Goal: Register for event/course

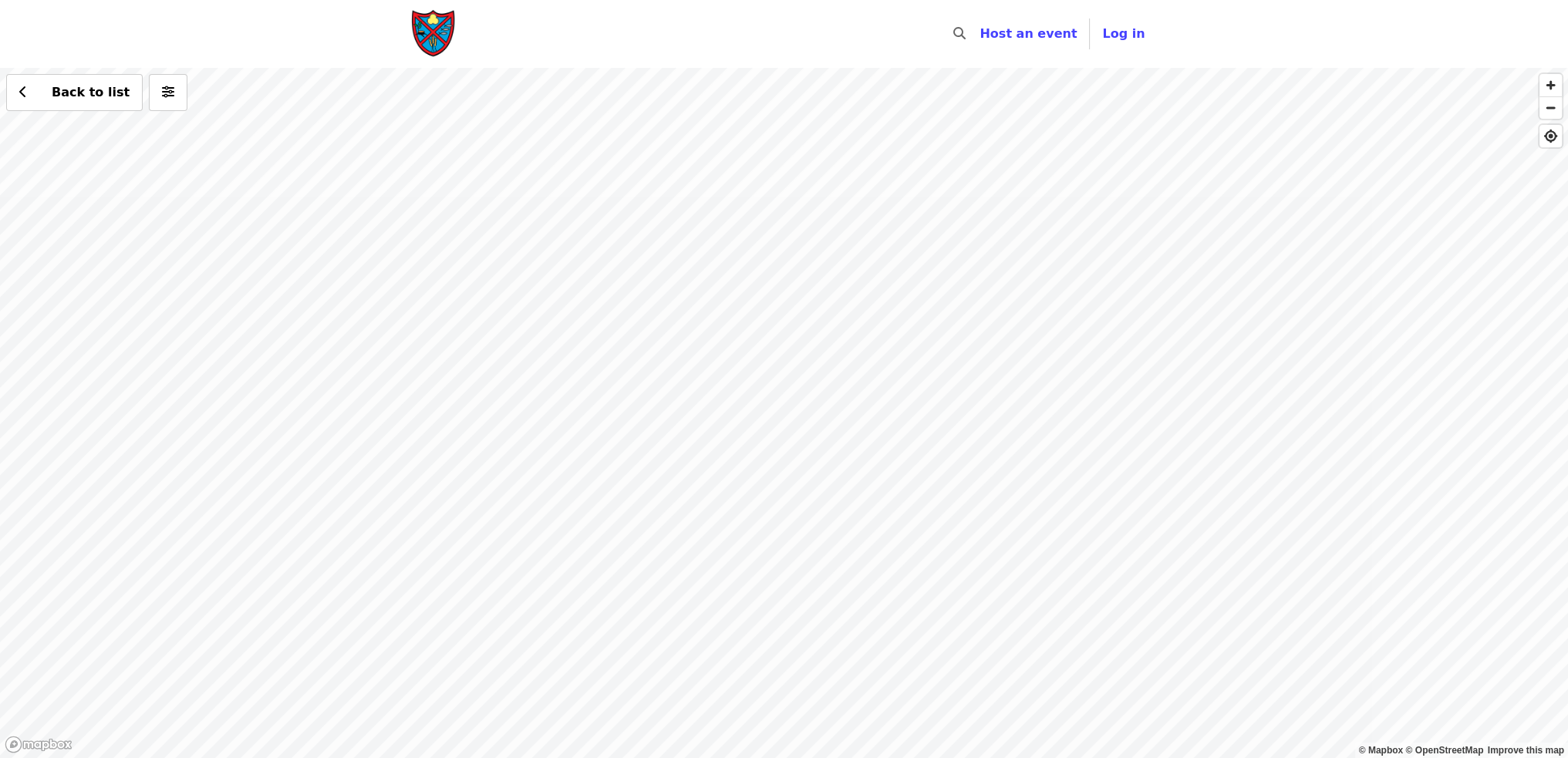
click at [1006, 469] on div "Back to list" at bounding box center [784, 412] width 1568 height 690
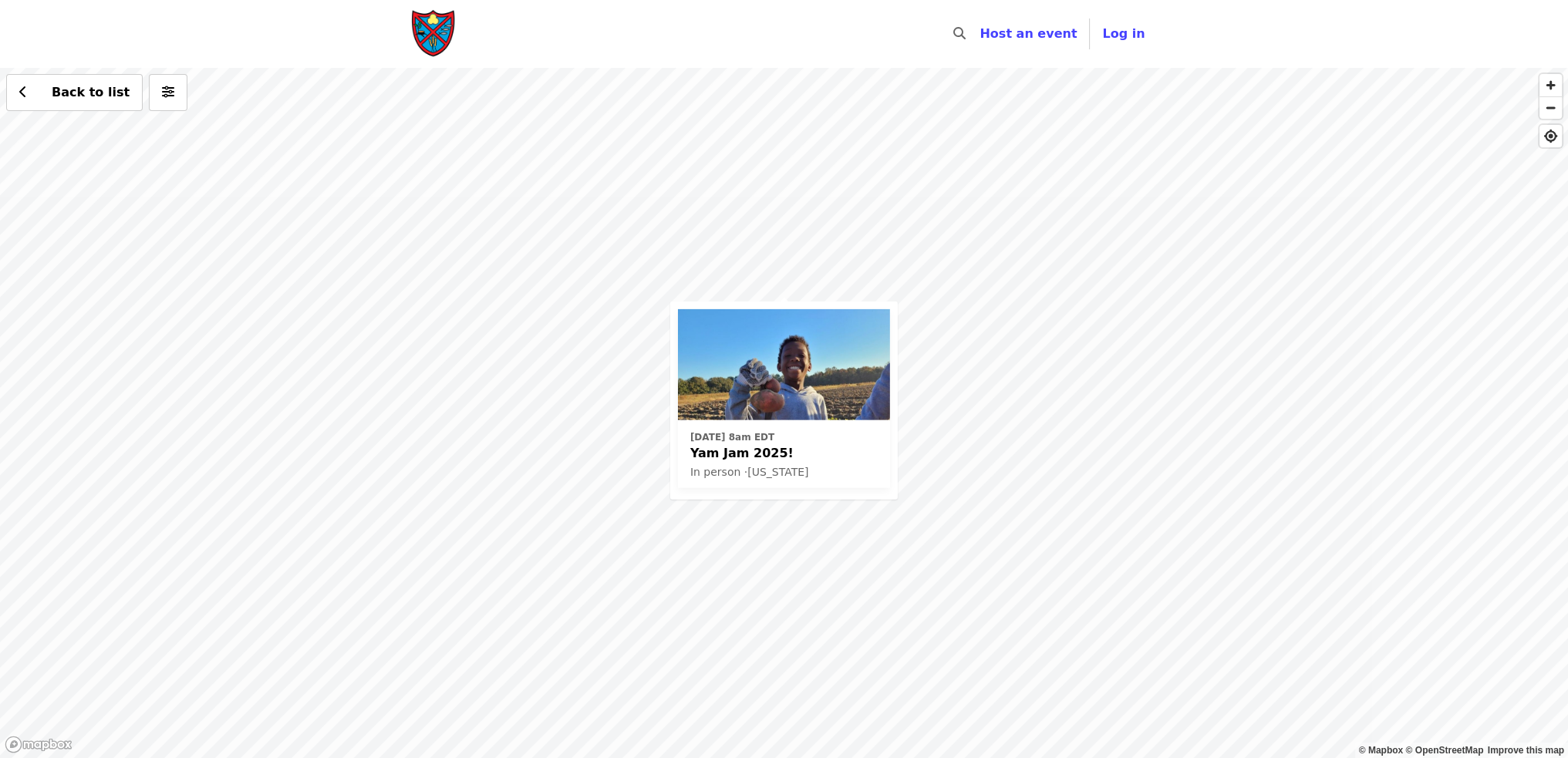
click at [761, 453] on span "Yam Jam 2025!" at bounding box center [784, 453] width 187 height 18
click at [556, 327] on div "Sat, Oct 4 @ 8am EDT Yam Jam 2025! In person · North Carolina Back to list" at bounding box center [784, 412] width 1568 height 690
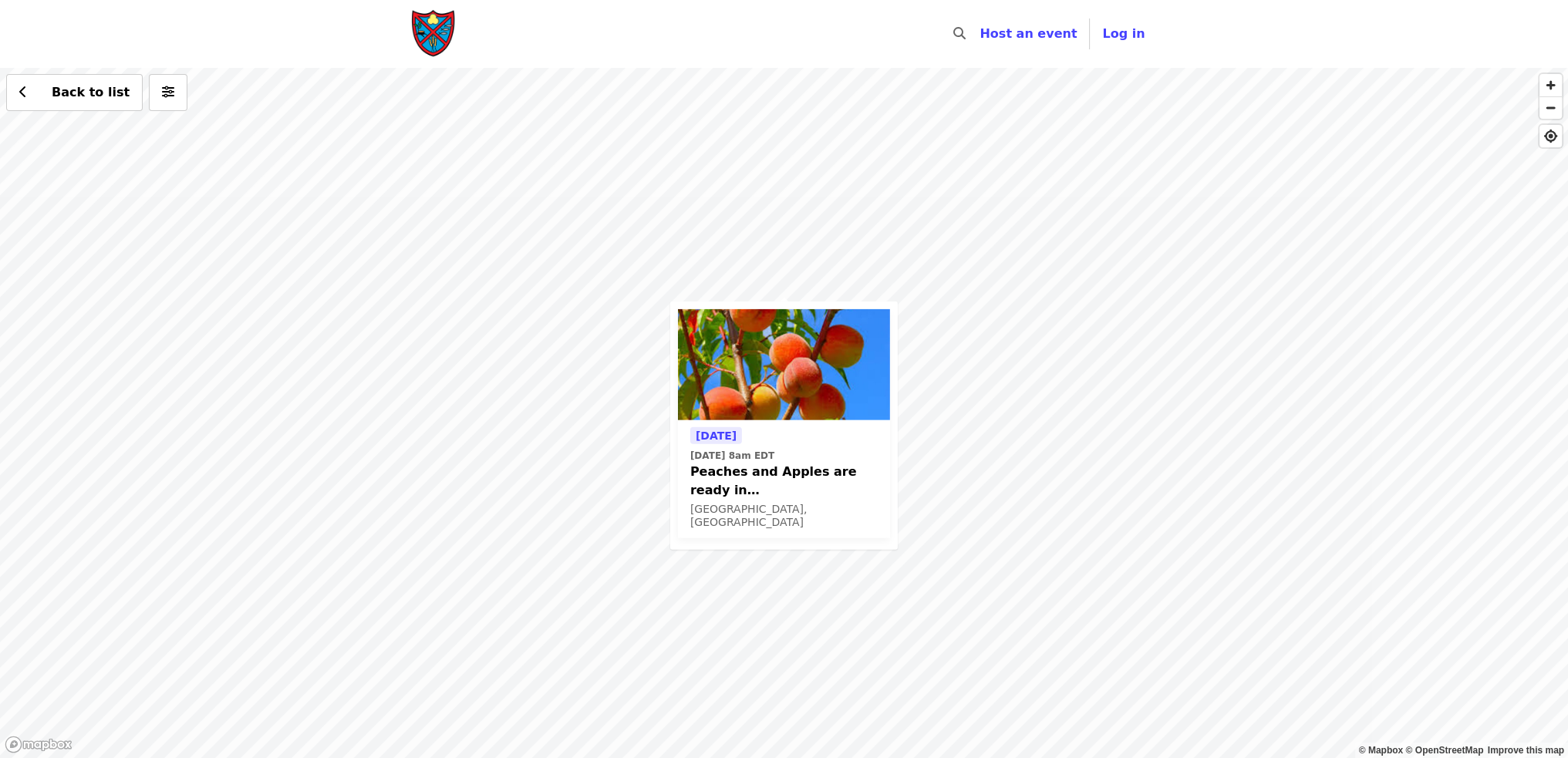
click at [492, 233] on div "Tomorrow Mon, Aug 18 @ 8am EDT Peaches and Apples are ready in Polk County Mill…" at bounding box center [784, 412] width 1568 height 690
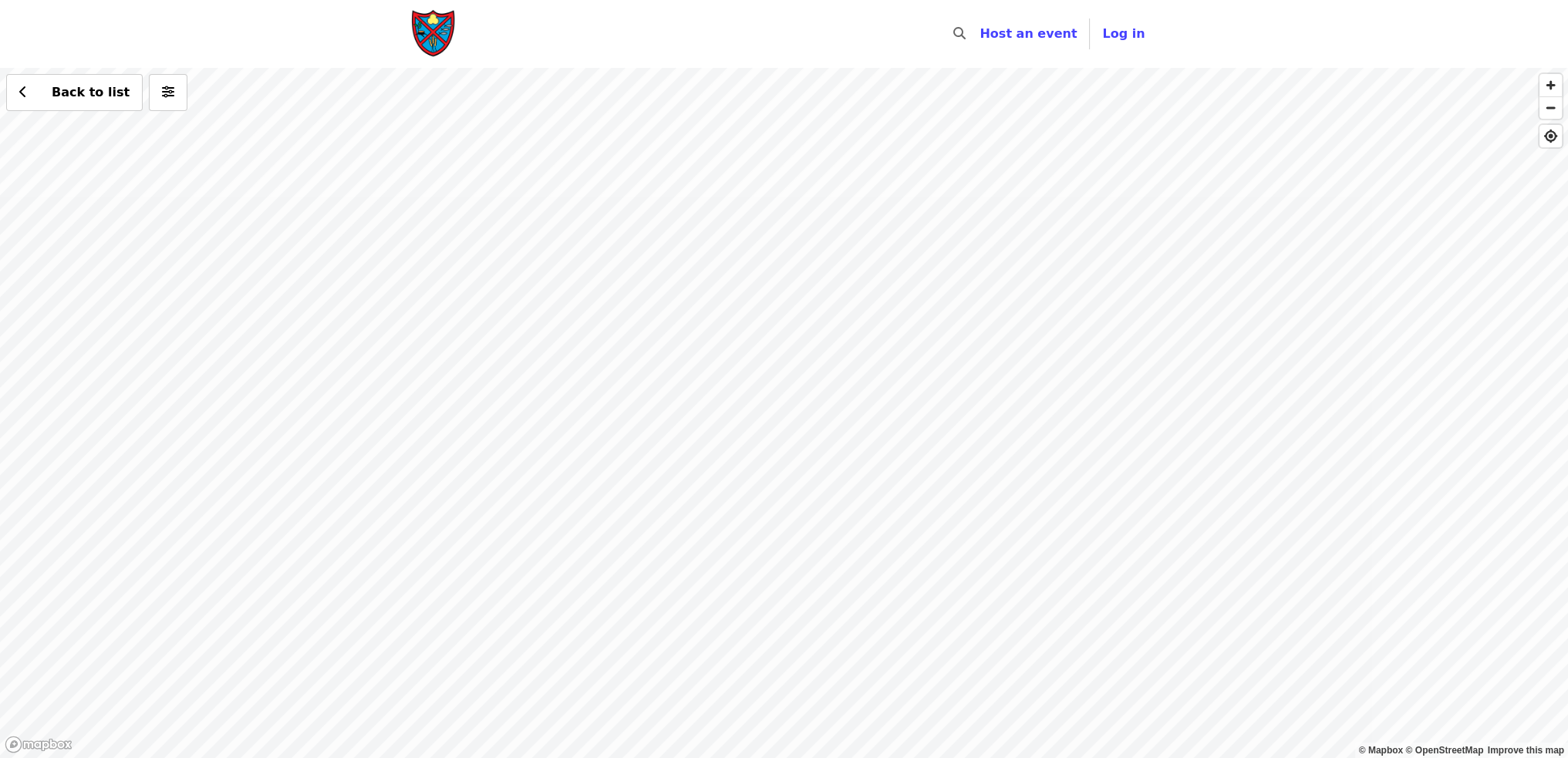
drag, startPoint x: 1284, startPoint y: 604, endPoint x: 621, endPoint y: 409, distance: 691.1
click at [622, 409] on div "Back to list" at bounding box center [784, 412] width 1568 height 690
drag, startPoint x: 1460, startPoint y: 606, endPoint x: 794, endPoint y: 434, distance: 687.9
click at [794, 434] on div "Back to list" at bounding box center [784, 412] width 1568 height 690
drag, startPoint x: 1422, startPoint y: 615, endPoint x: 810, endPoint y: 284, distance: 695.8
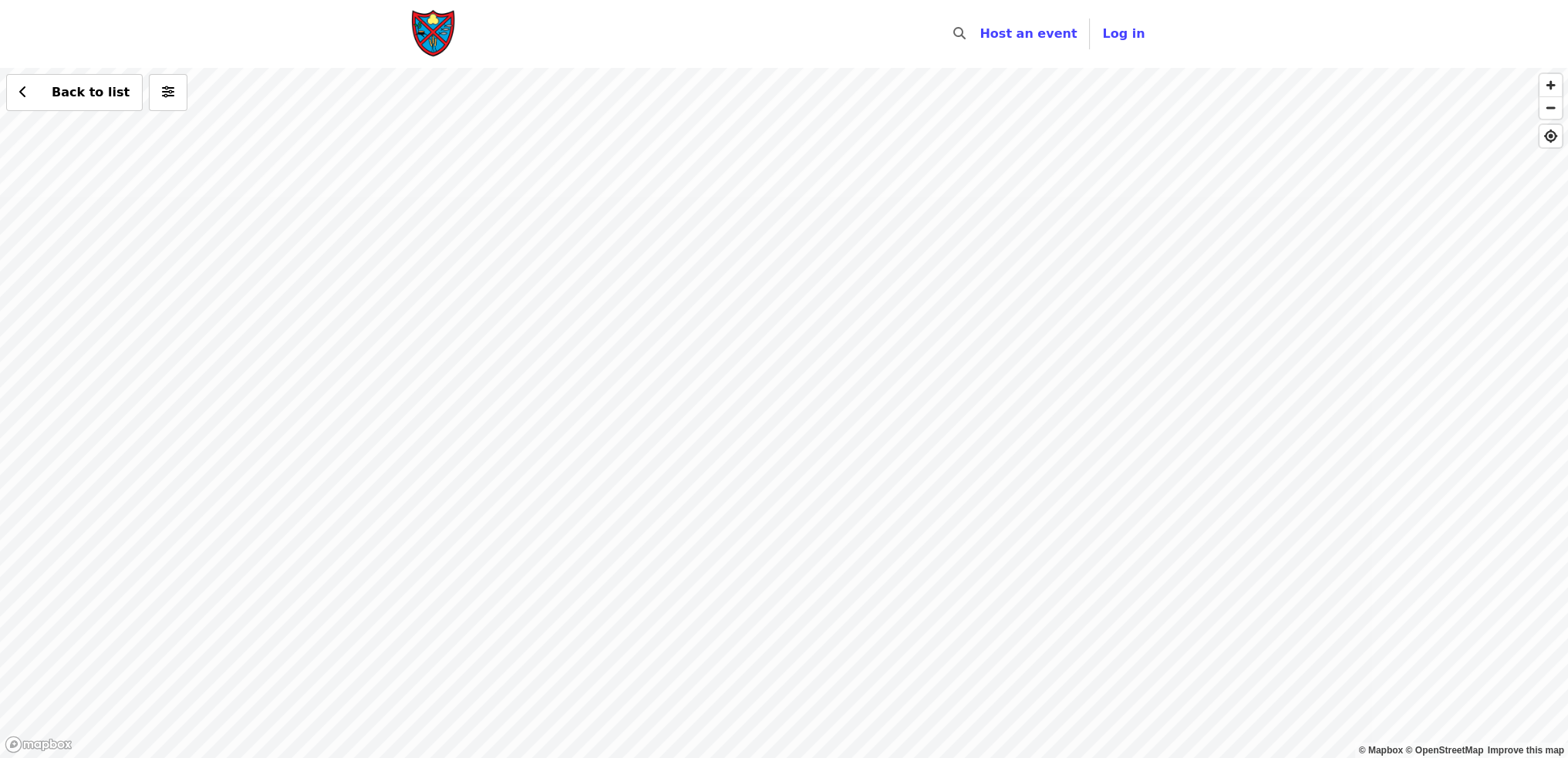
click at [793, 280] on div "Back to list" at bounding box center [784, 412] width 1568 height 690
click at [1416, 462] on div "Back to list" at bounding box center [784, 412] width 1568 height 690
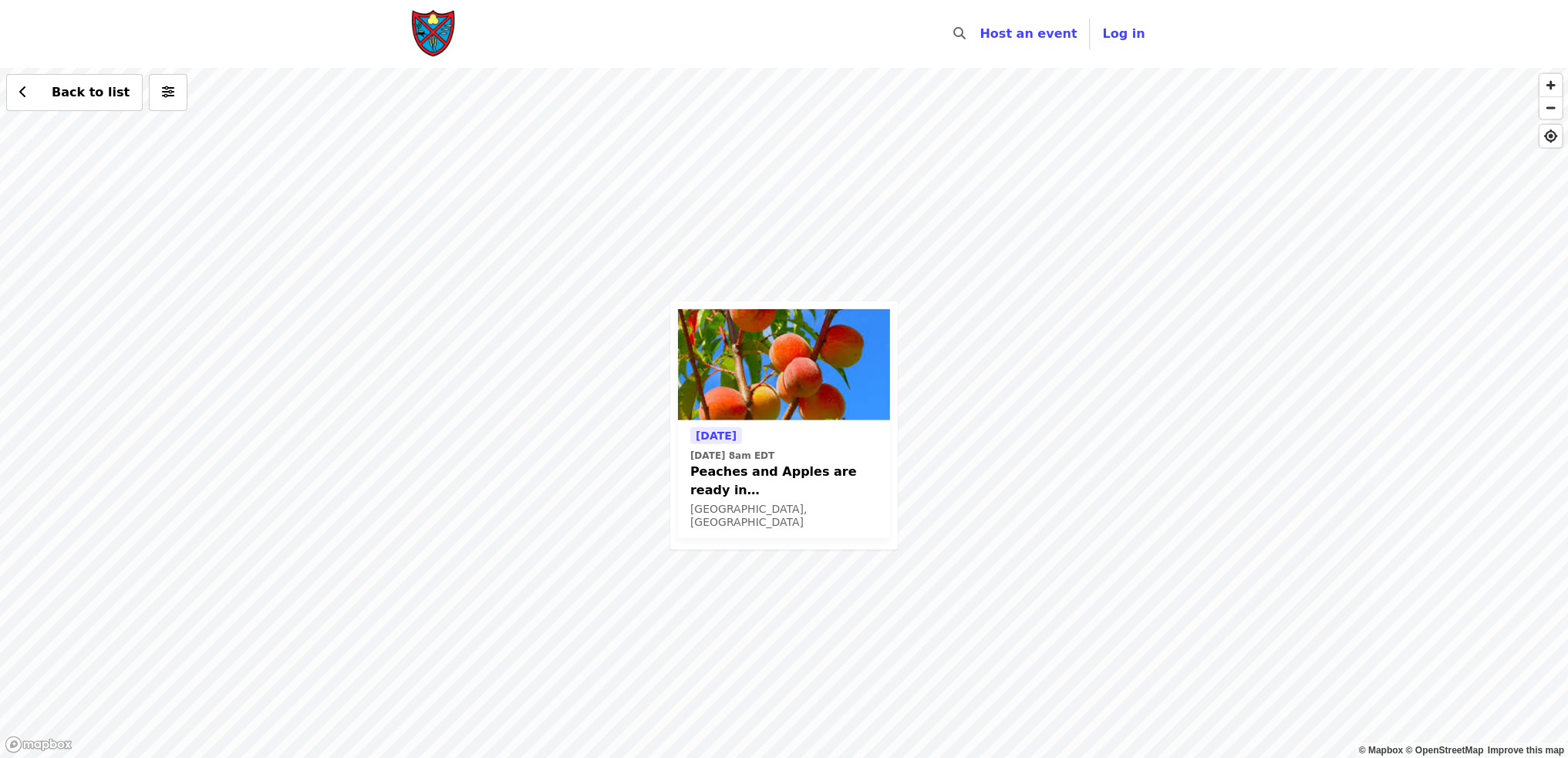
click at [737, 432] on span "[DATE]" at bounding box center [716, 435] width 41 height 12
click at [843, 241] on div "Tomorrow Mon, Aug 18 @ 8am EDT Peaches and Apples are ready in Polk County Mill…" at bounding box center [784, 412] width 1568 height 690
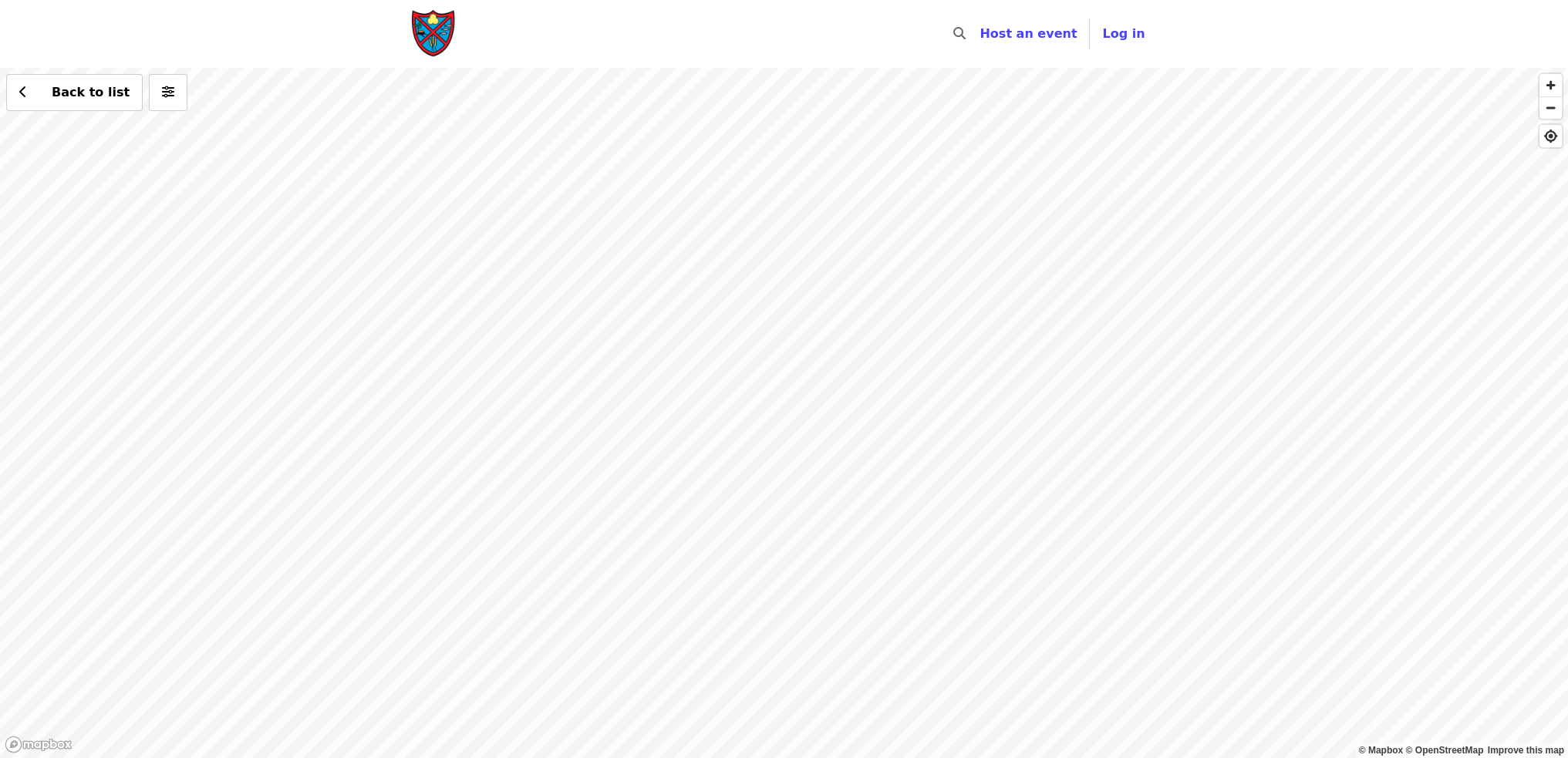
drag, startPoint x: 906, startPoint y: 499, endPoint x: 735, endPoint y: 595, distance: 196.1
click at [629, 637] on div "Back to list" at bounding box center [784, 412] width 1568 height 690
drag, startPoint x: 1257, startPoint y: 496, endPoint x: 741, endPoint y: 547, distance: 518.5
click at [721, 552] on div "Back to list" at bounding box center [784, 412] width 1568 height 690
click at [859, 450] on div "Back to list" at bounding box center [784, 412] width 1568 height 690
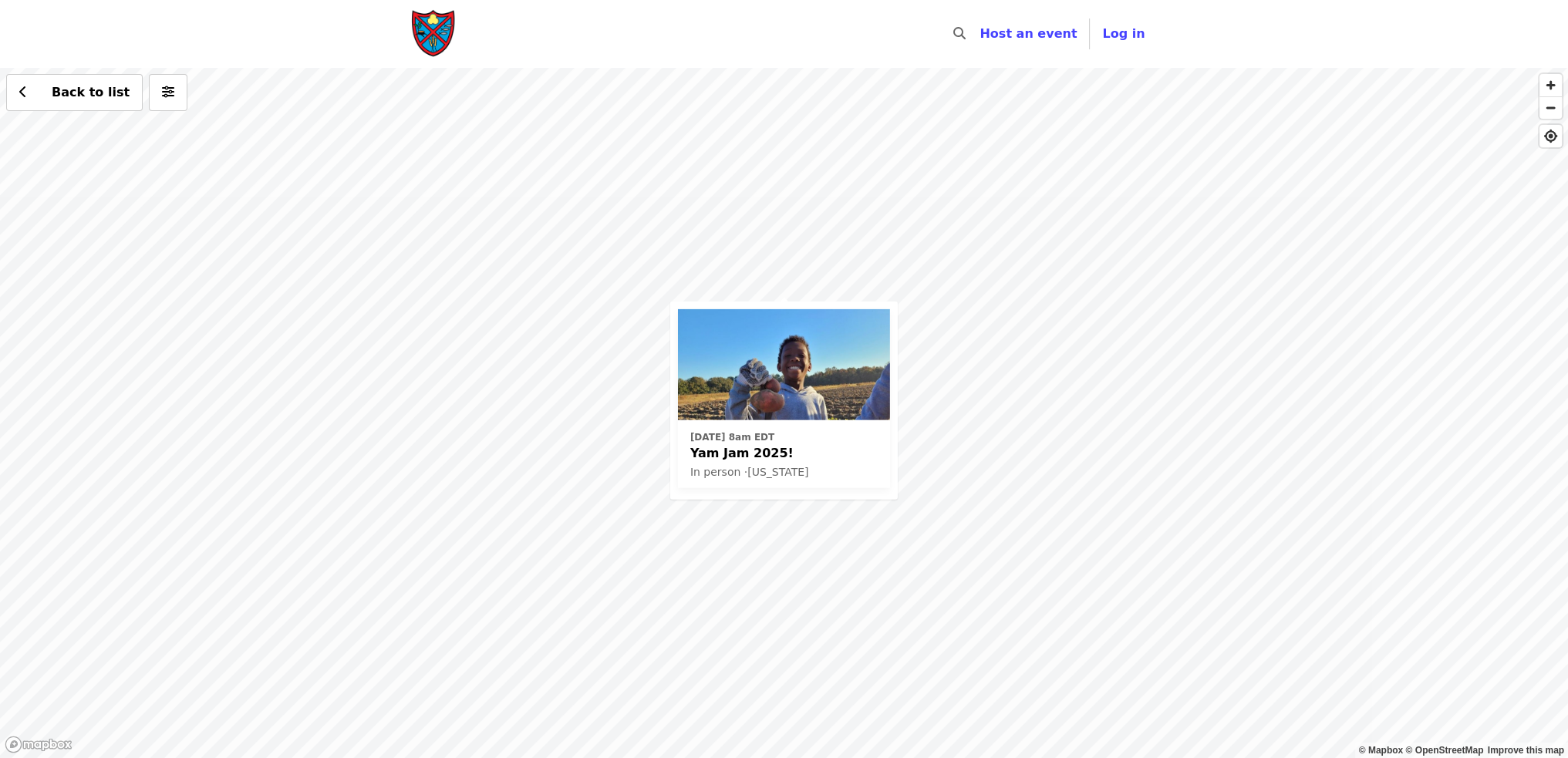
click at [934, 435] on div "Sat, Oct 4 @ 8am EDT Yam Jam 2025! In person · North Carolina Back to list" at bounding box center [784, 412] width 1568 height 690
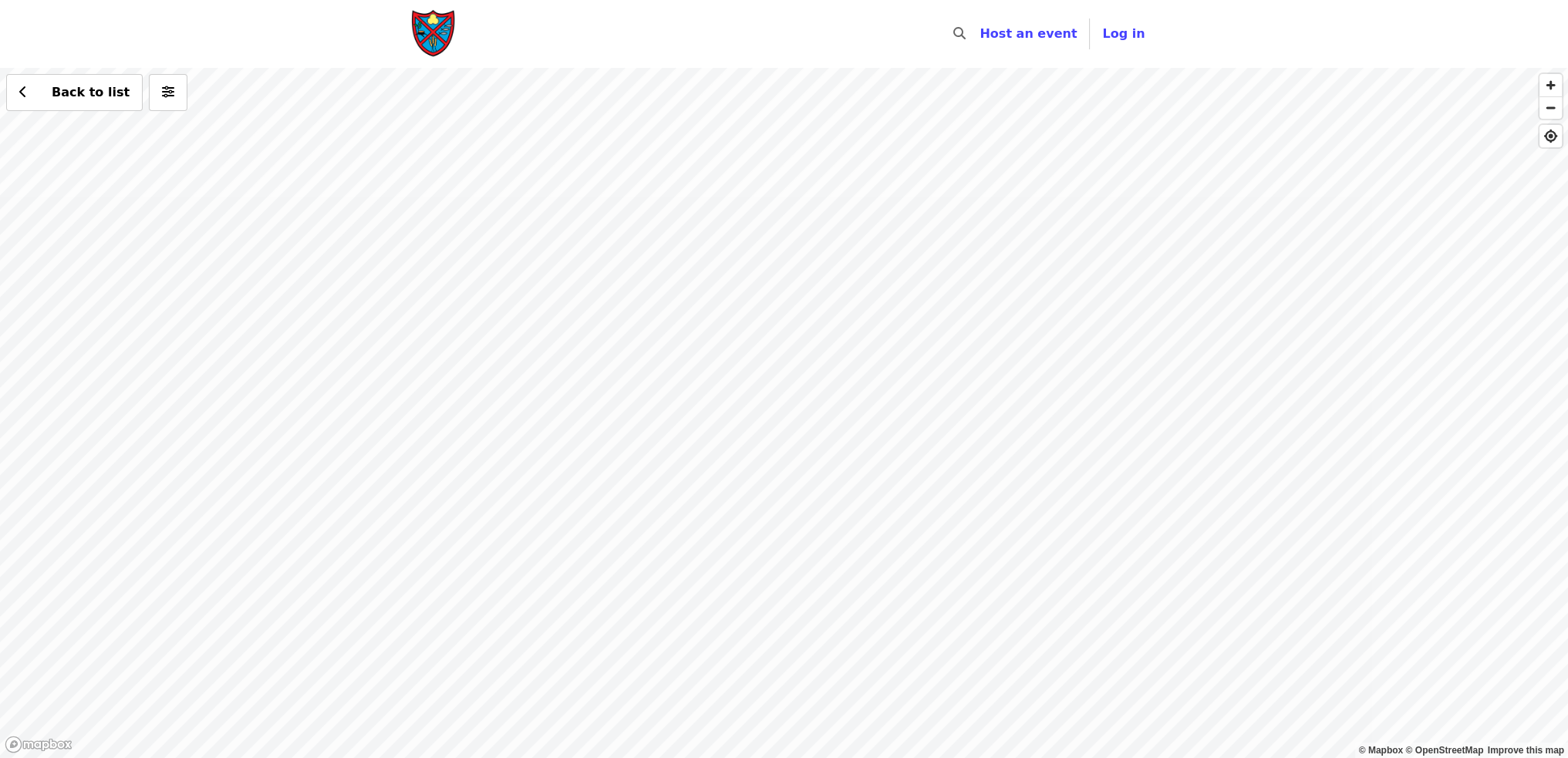
drag, startPoint x: 683, startPoint y: 256, endPoint x: 772, endPoint y: 545, distance: 302.4
click at [772, 545] on div "Back to list" at bounding box center [784, 412] width 1568 height 690
click at [782, 138] on div "Back to list" at bounding box center [784, 412] width 1568 height 690
click at [1019, 707] on div "Back to list" at bounding box center [784, 412] width 1568 height 690
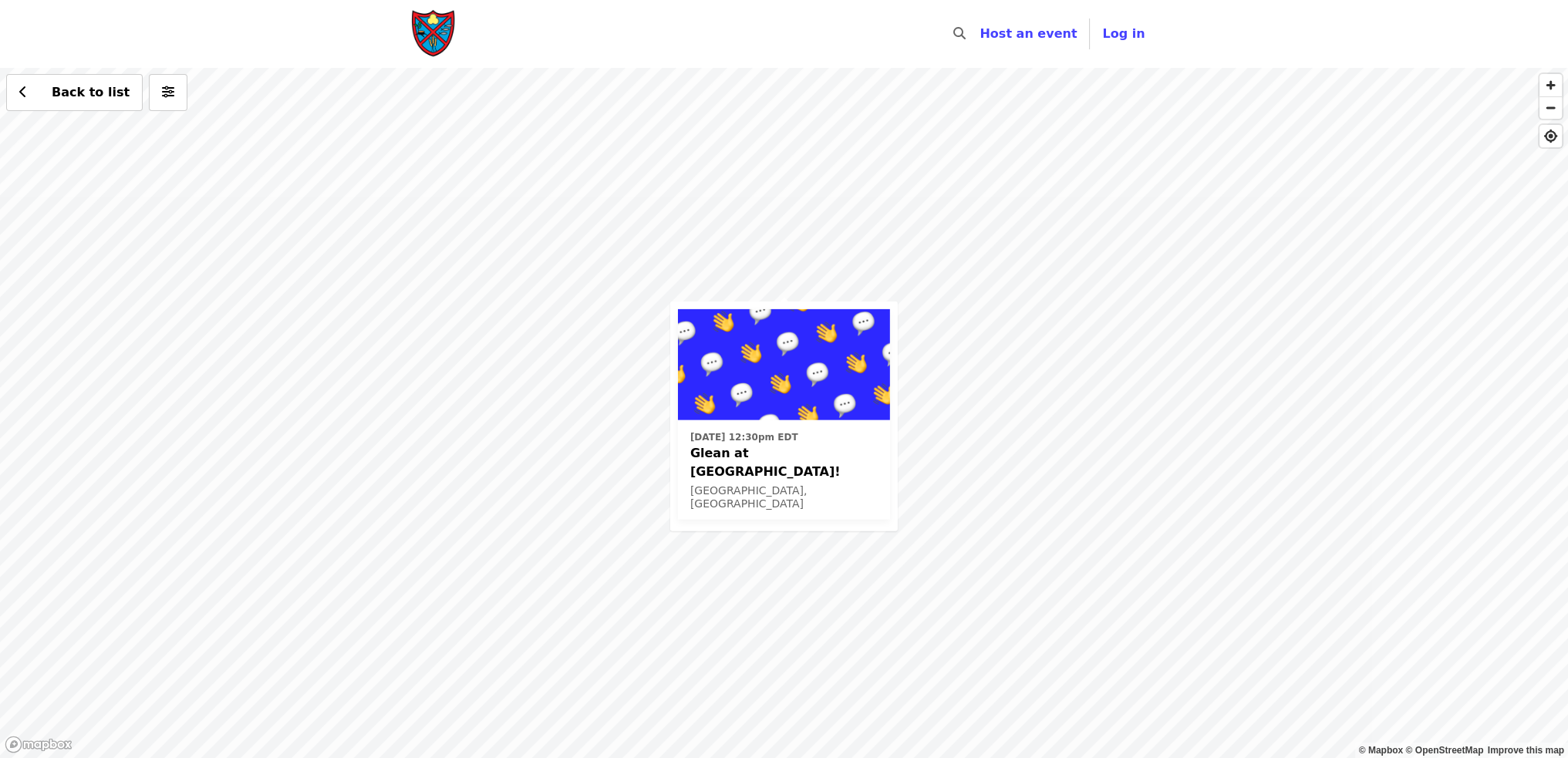
click at [821, 226] on div "Sat, Aug 23 @ 12:30pm EDT Glean at Lynchburg Community Market! Lynchburg, VA Ba…" at bounding box center [784, 412] width 1568 height 690
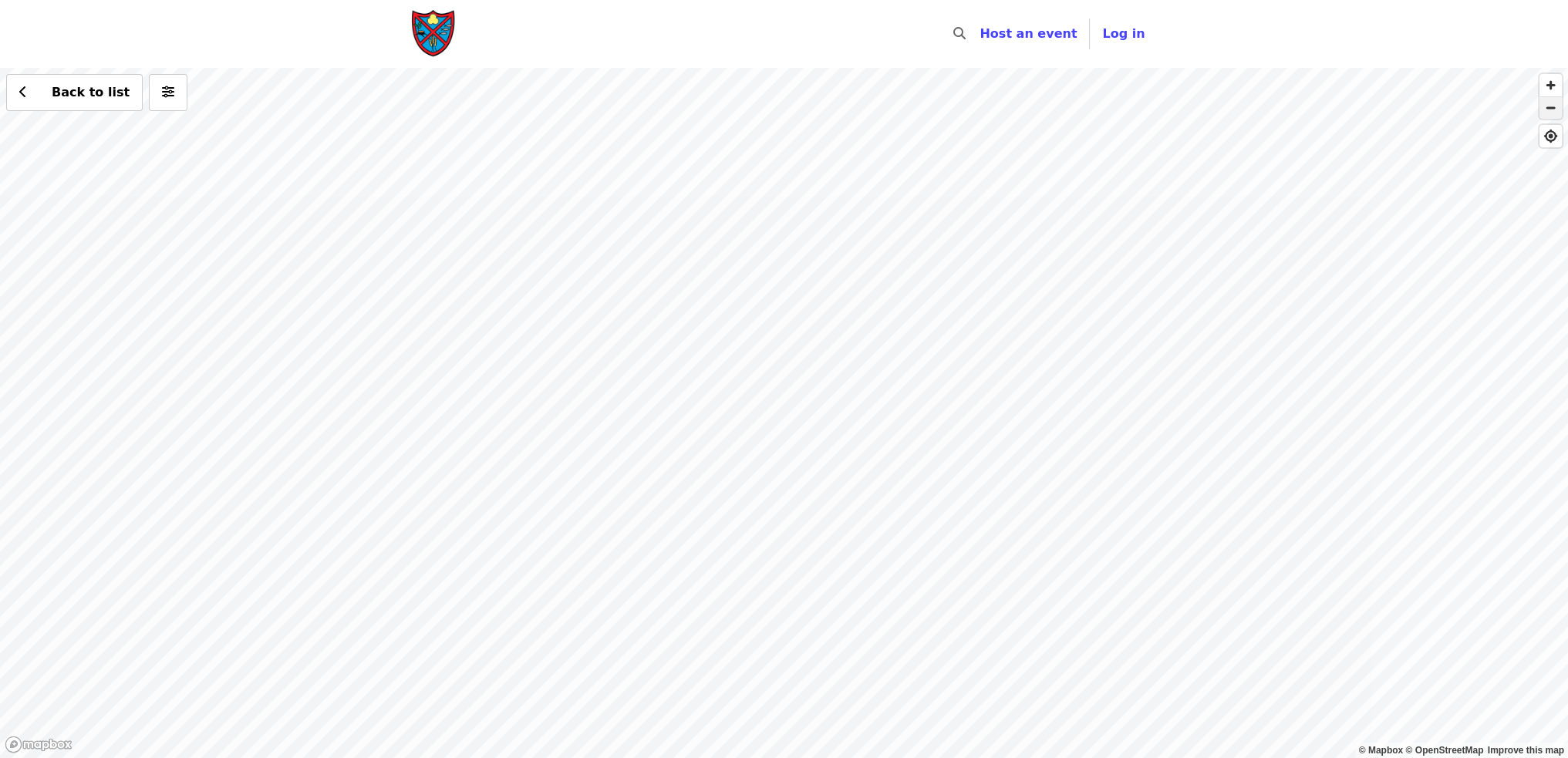
click at [1548, 116] on span "button" at bounding box center [1550, 108] width 22 height 22
click at [679, 247] on div "Back to list" at bounding box center [784, 412] width 1568 height 690
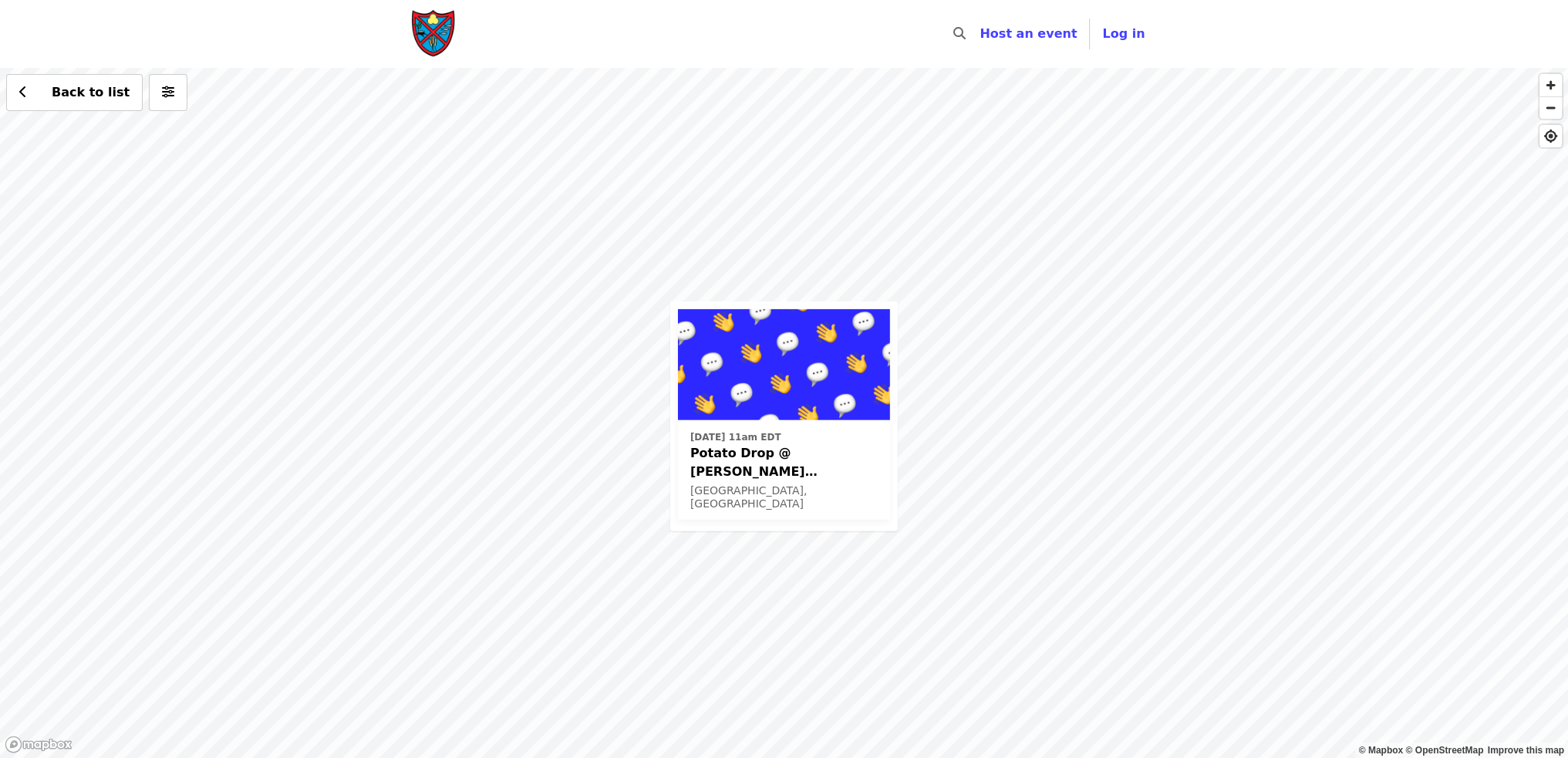
click at [1040, 400] on div "Fri, Aug 22 @ 11am EDT Potato Drop @ Randolph College (For Community Volunteers…" at bounding box center [784, 412] width 1568 height 690
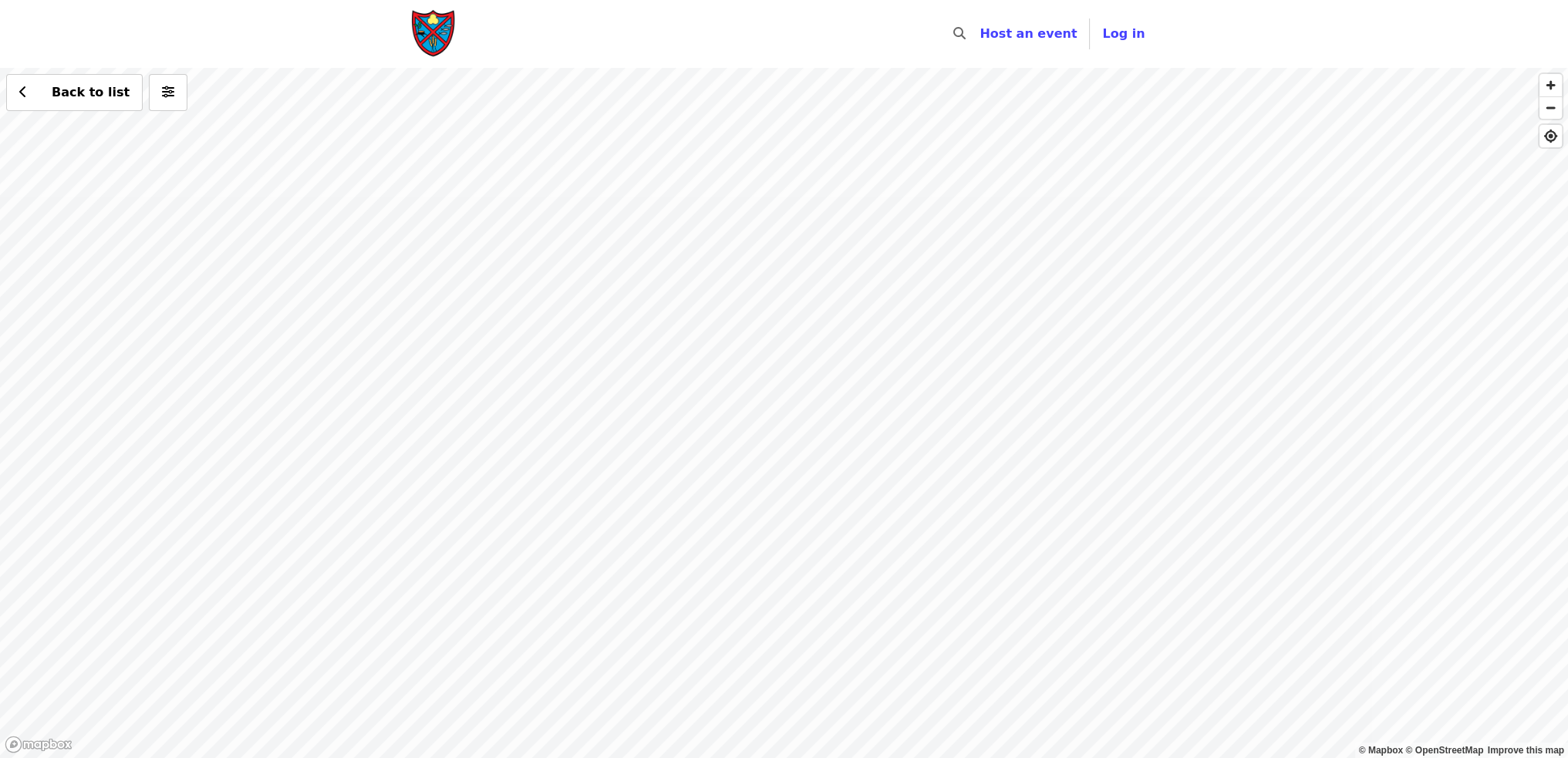
drag, startPoint x: 1224, startPoint y: 339, endPoint x: 830, endPoint y: 428, distance: 403.9
click at [835, 420] on div "Back to list" at bounding box center [784, 412] width 1568 height 690
click at [913, 320] on div "Back to list" at bounding box center [784, 412] width 1568 height 690
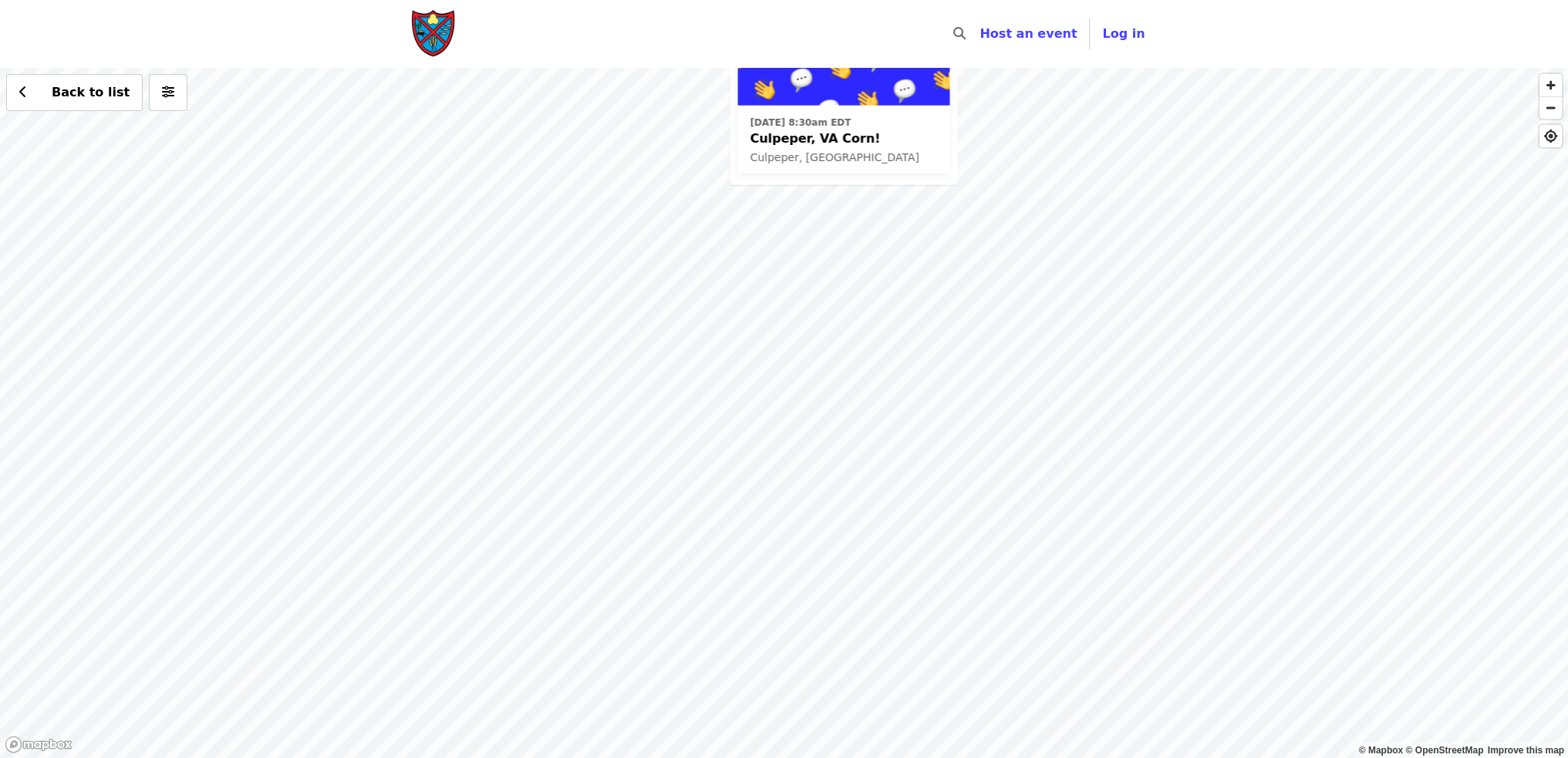
drag, startPoint x: 835, startPoint y: 517, endPoint x: 889, endPoint y: 282, distance: 241.1
click at [889, 282] on div "Thu, Aug 21 @ 8:30am EDT Culpeper, VA Corn! Culpeper, VA Back to list" at bounding box center [784, 412] width 1568 height 690
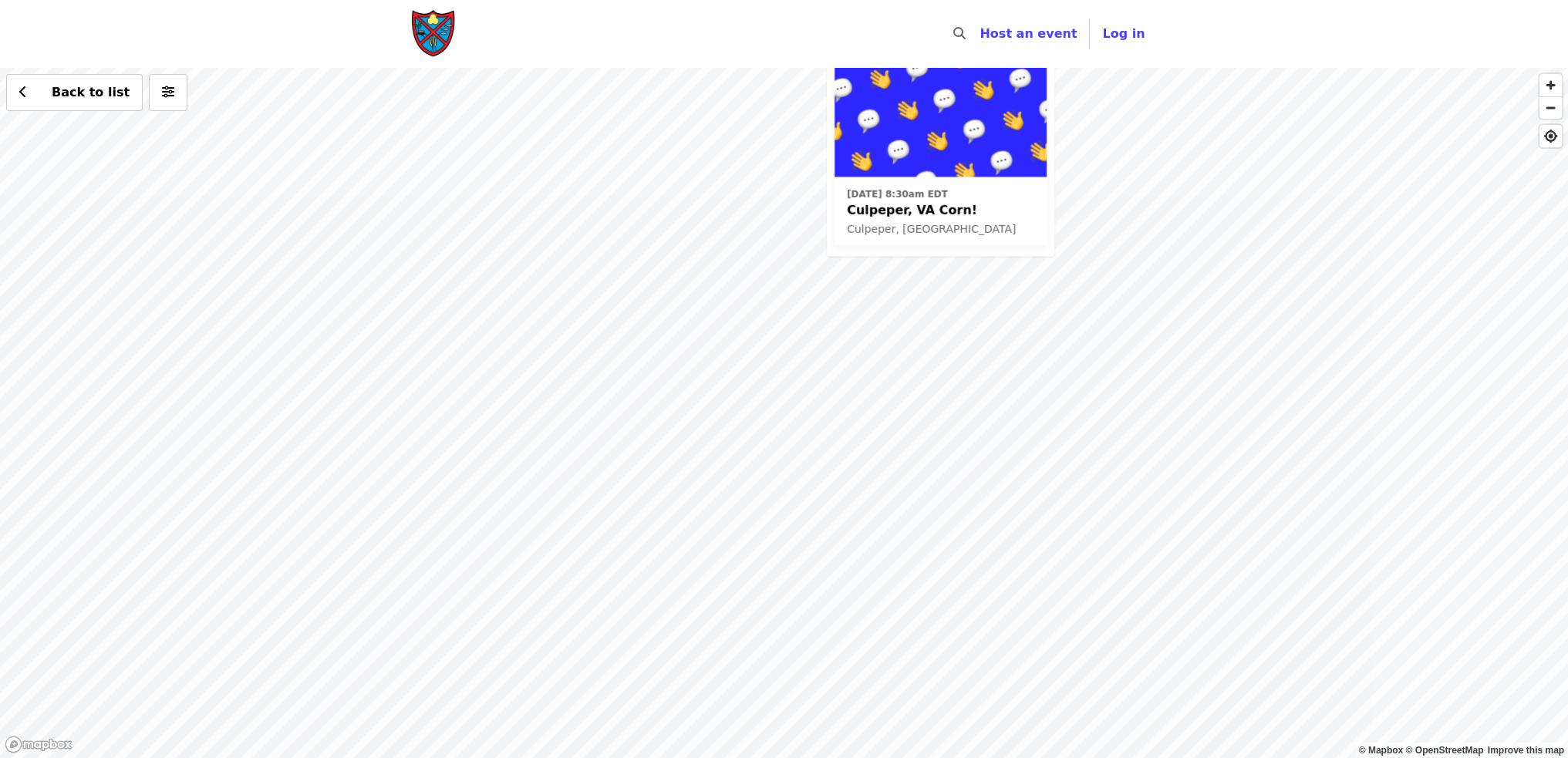
drag, startPoint x: 532, startPoint y: 510, endPoint x: 566, endPoint y: 542, distance: 46.7
click at [566, 542] on div "Thu, Aug 21 @ 8:30am EDT Culpeper, VA Corn! Culpeper, VA Back to list" at bounding box center [784, 412] width 1568 height 690
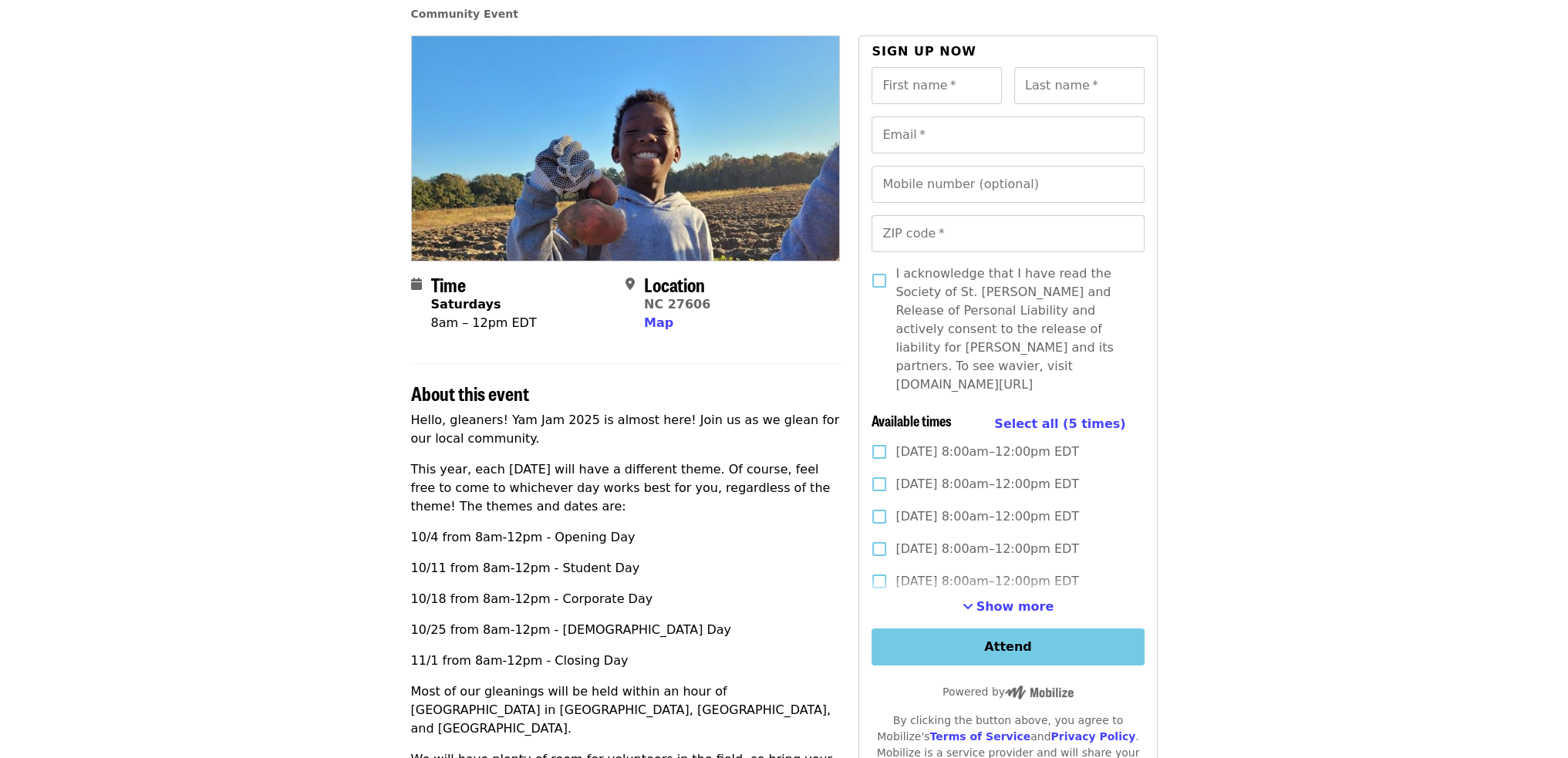
scroll to position [155, 0]
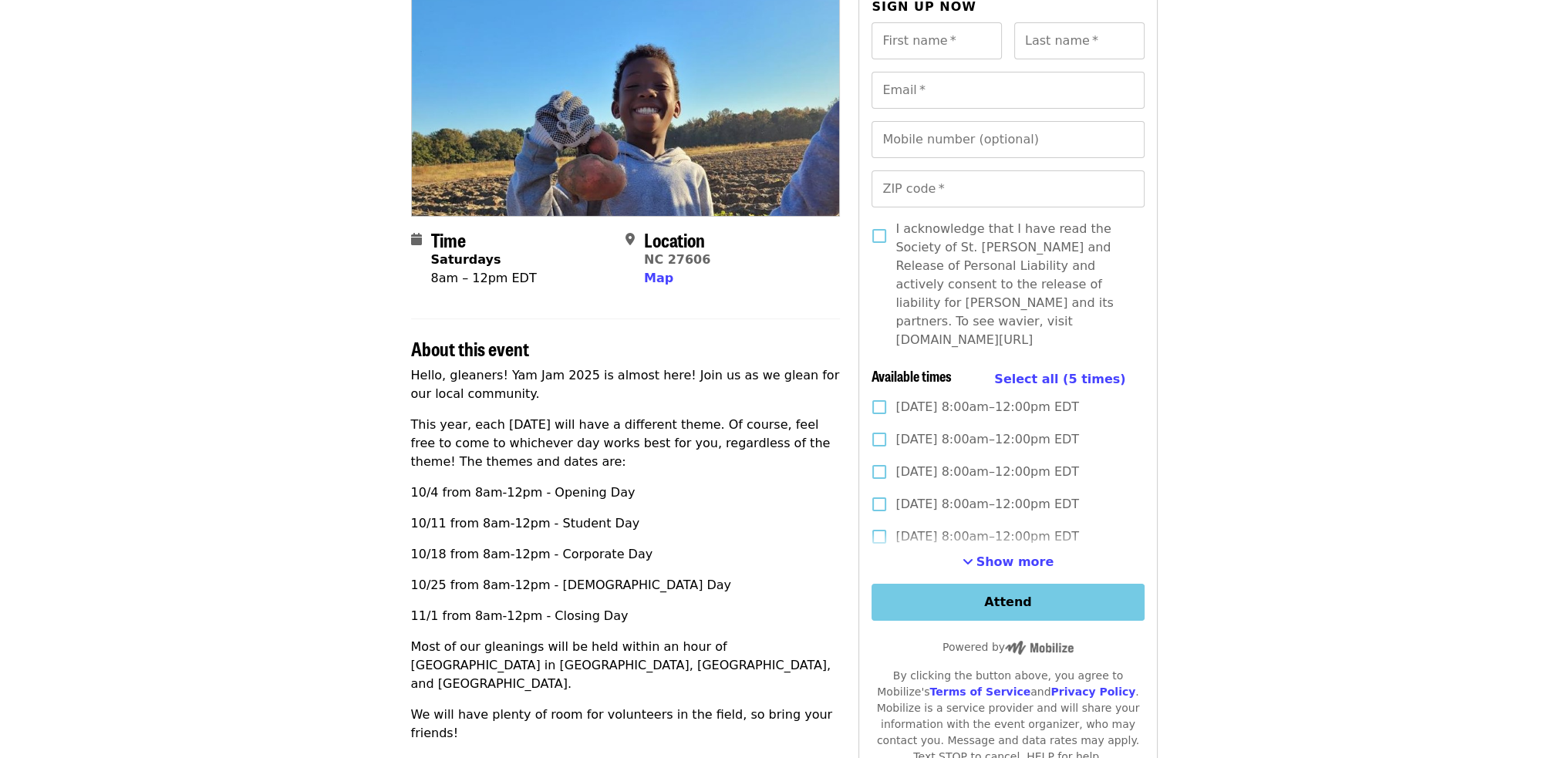
drag, startPoint x: 765, startPoint y: 577, endPoint x: 339, endPoint y: 569, distance: 426.1
click at [339, 569] on article "Yam Jam 2025! Community Event Time Saturdays 8am – 12pm EDT Location [GEOGRAPHI…" at bounding box center [784, 606] width 1568 height 1386
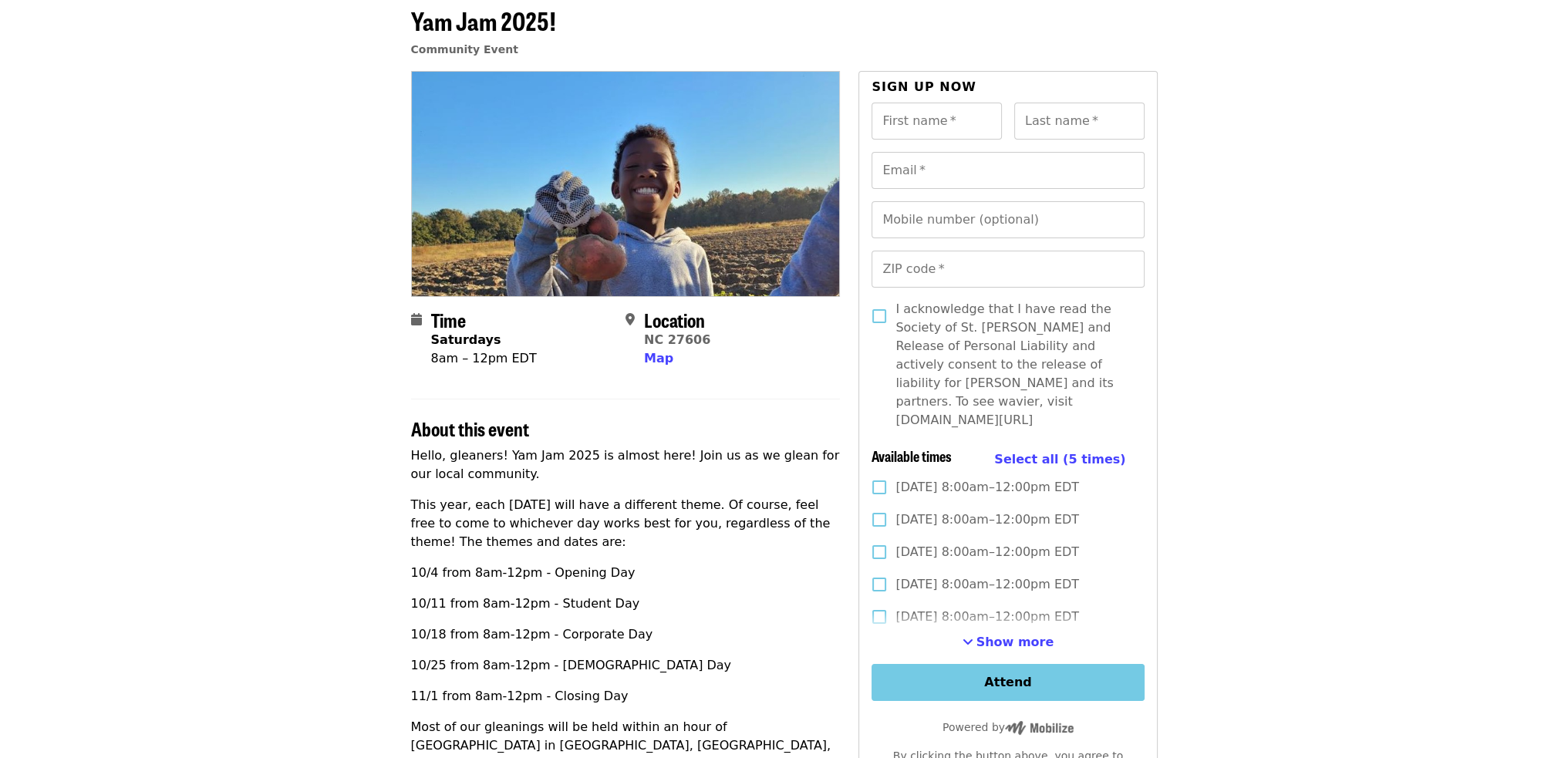
scroll to position [77, 0]
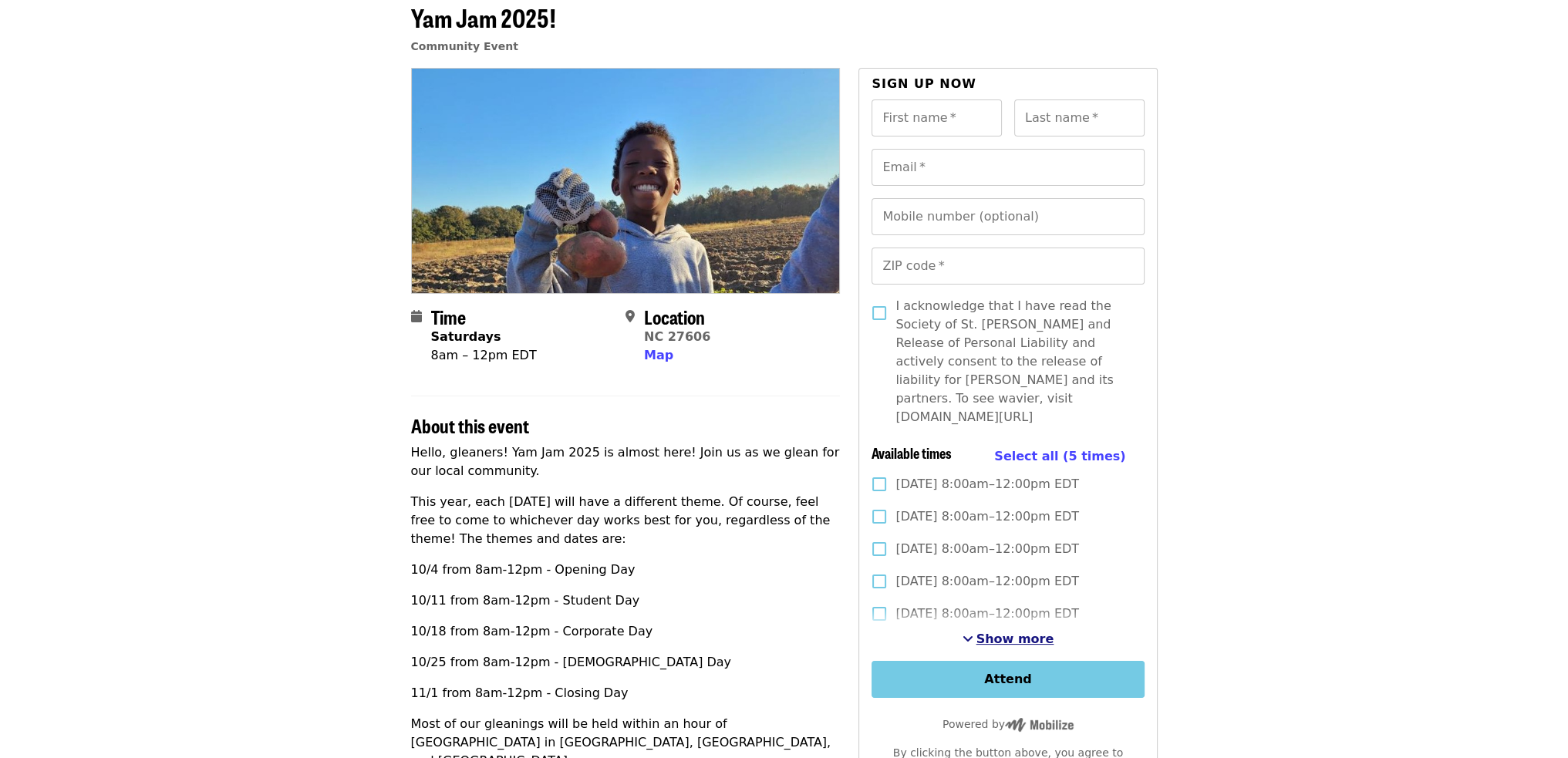
click at [1032, 632] on span "Show more" at bounding box center [1015, 639] width 78 height 14
click at [910, 117] on input "First name   *" at bounding box center [936, 117] width 131 height 37
type input "*******"
click at [1056, 122] on input "Last name   *" at bounding box center [1079, 117] width 131 height 37
type input "****"
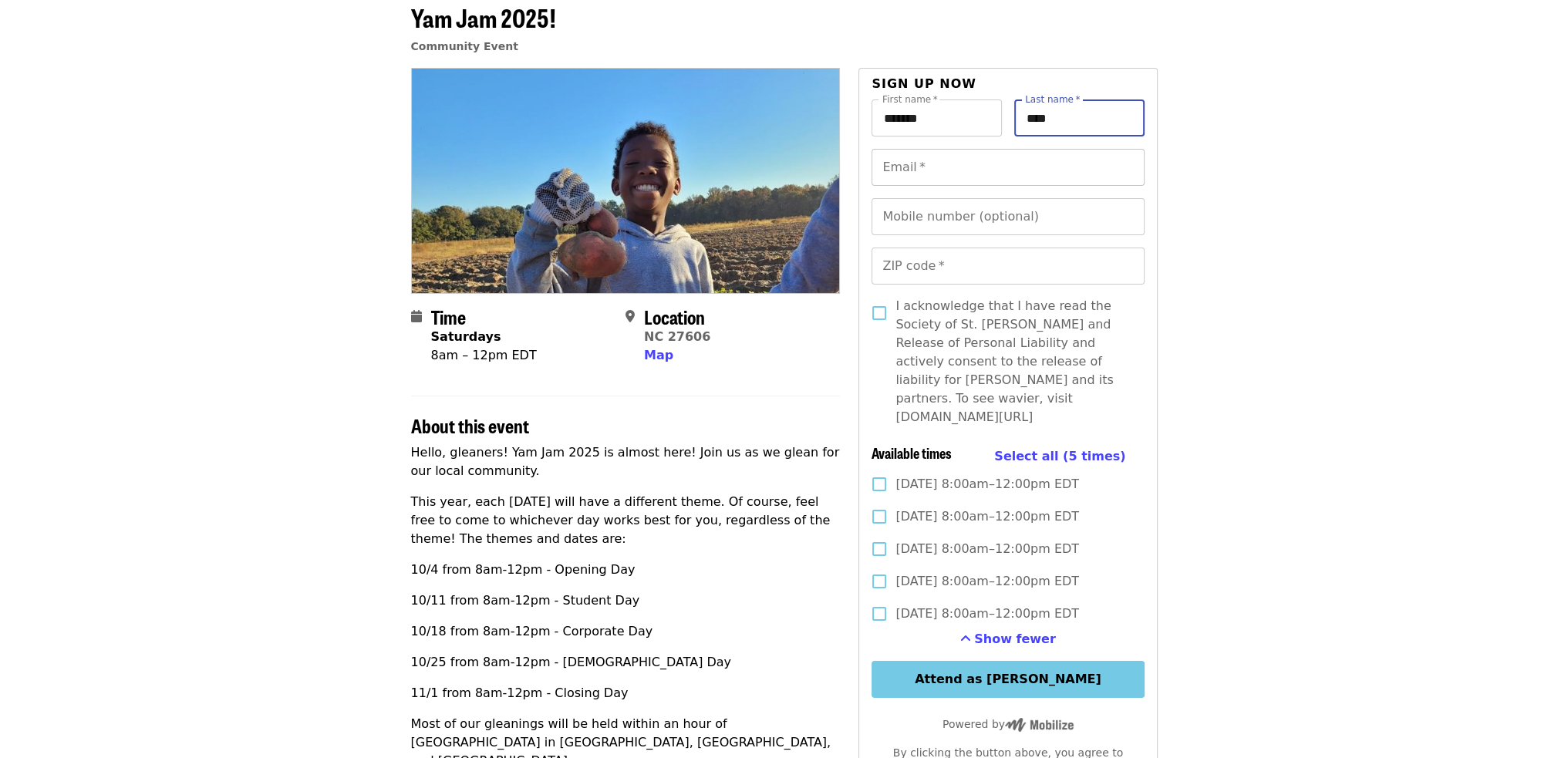
click at [964, 174] on input "Email   *" at bounding box center [1007, 167] width 272 height 37
type input "**********"
click at [969, 215] on input "Mobile number (optional)" at bounding box center [1007, 217] width 272 height 37
type input "**********"
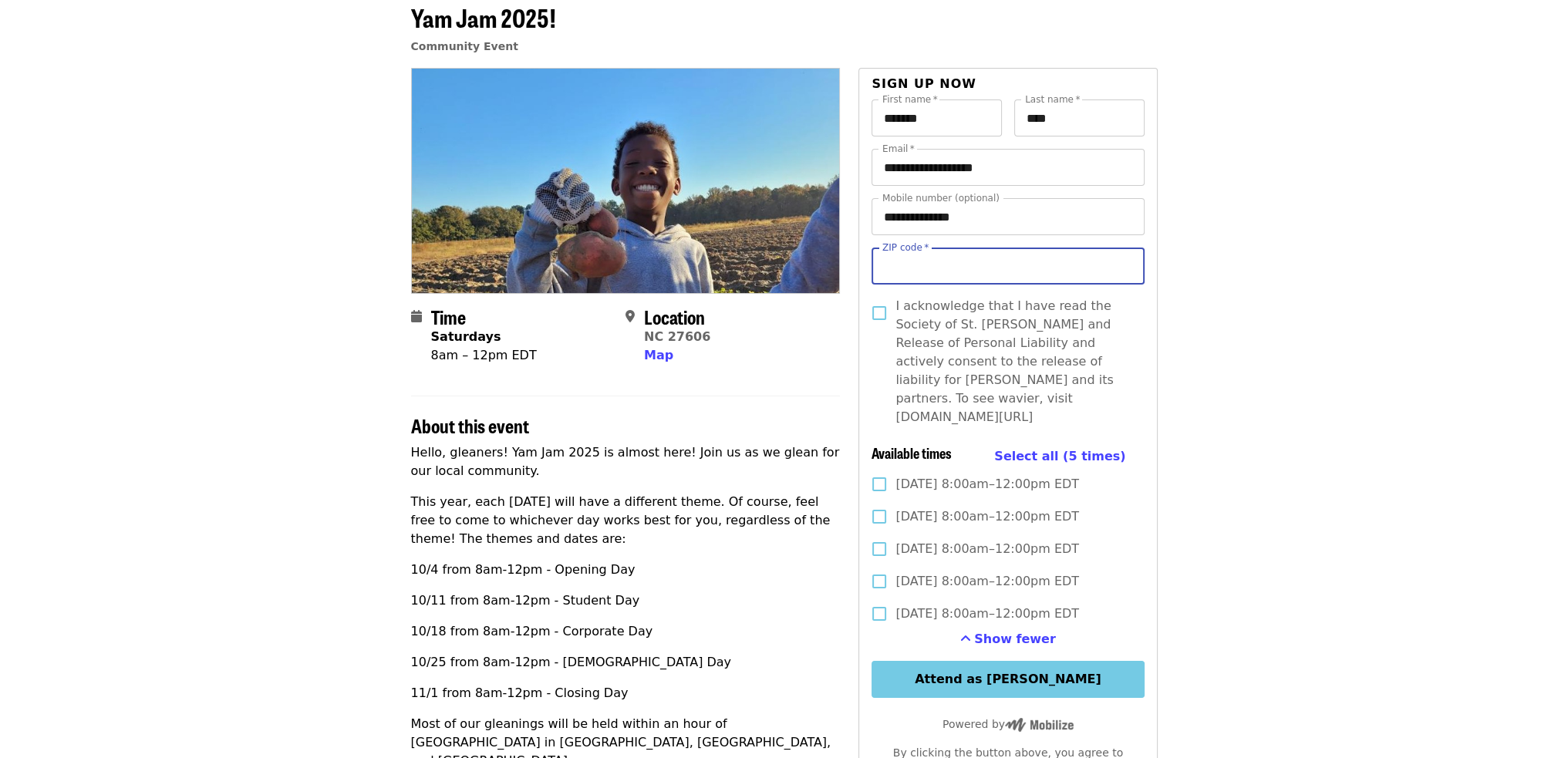
click at [959, 271] on input "ZIP code   *" at bounding box center [1007, 265] width 272 height 37
type input "*****"
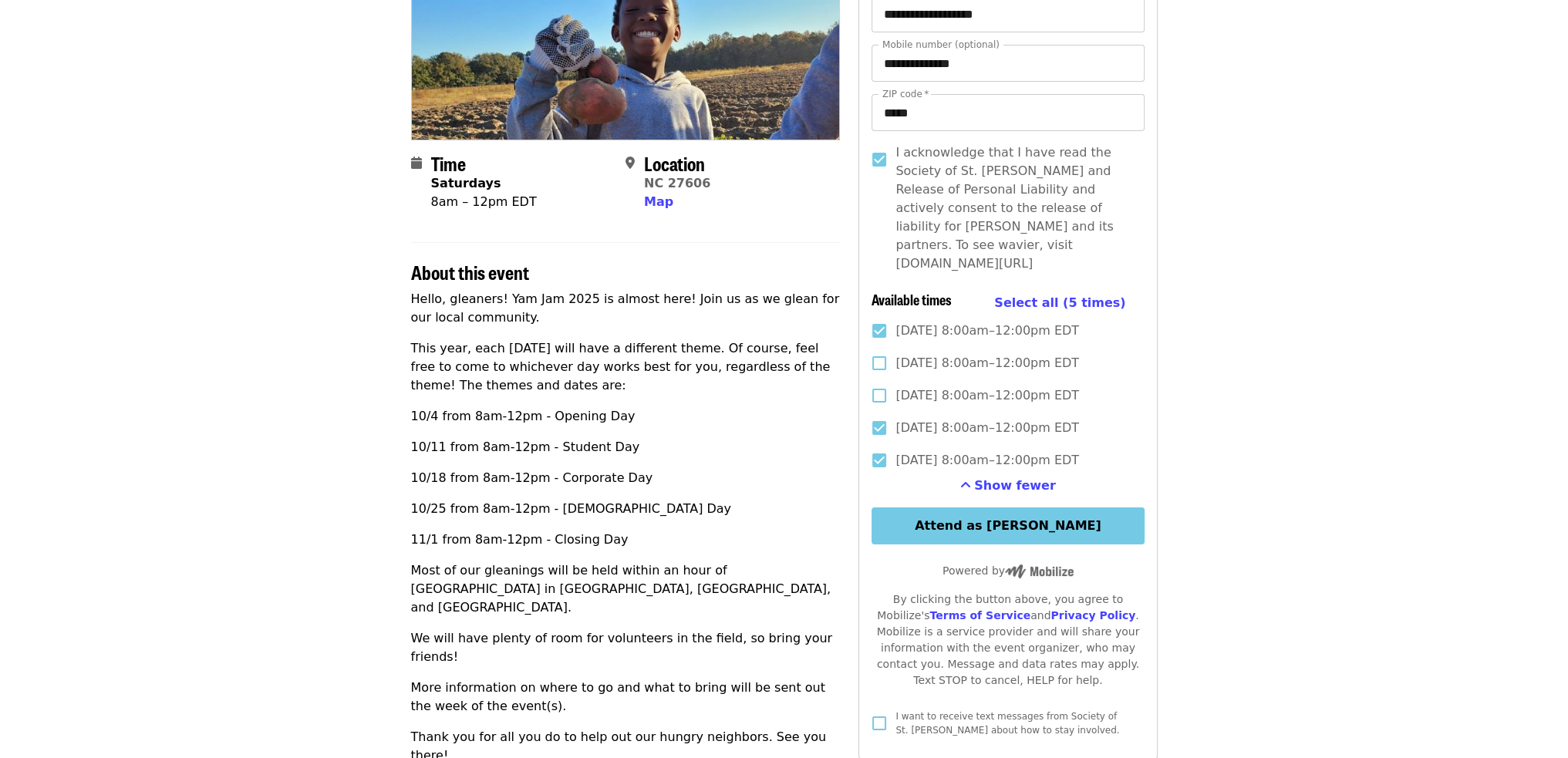
scroll to position [231, 0]
click at [996, 510] on button "Attend as [PERSON_NAME]" at bounding box center [1007, 525] width 272 height 37
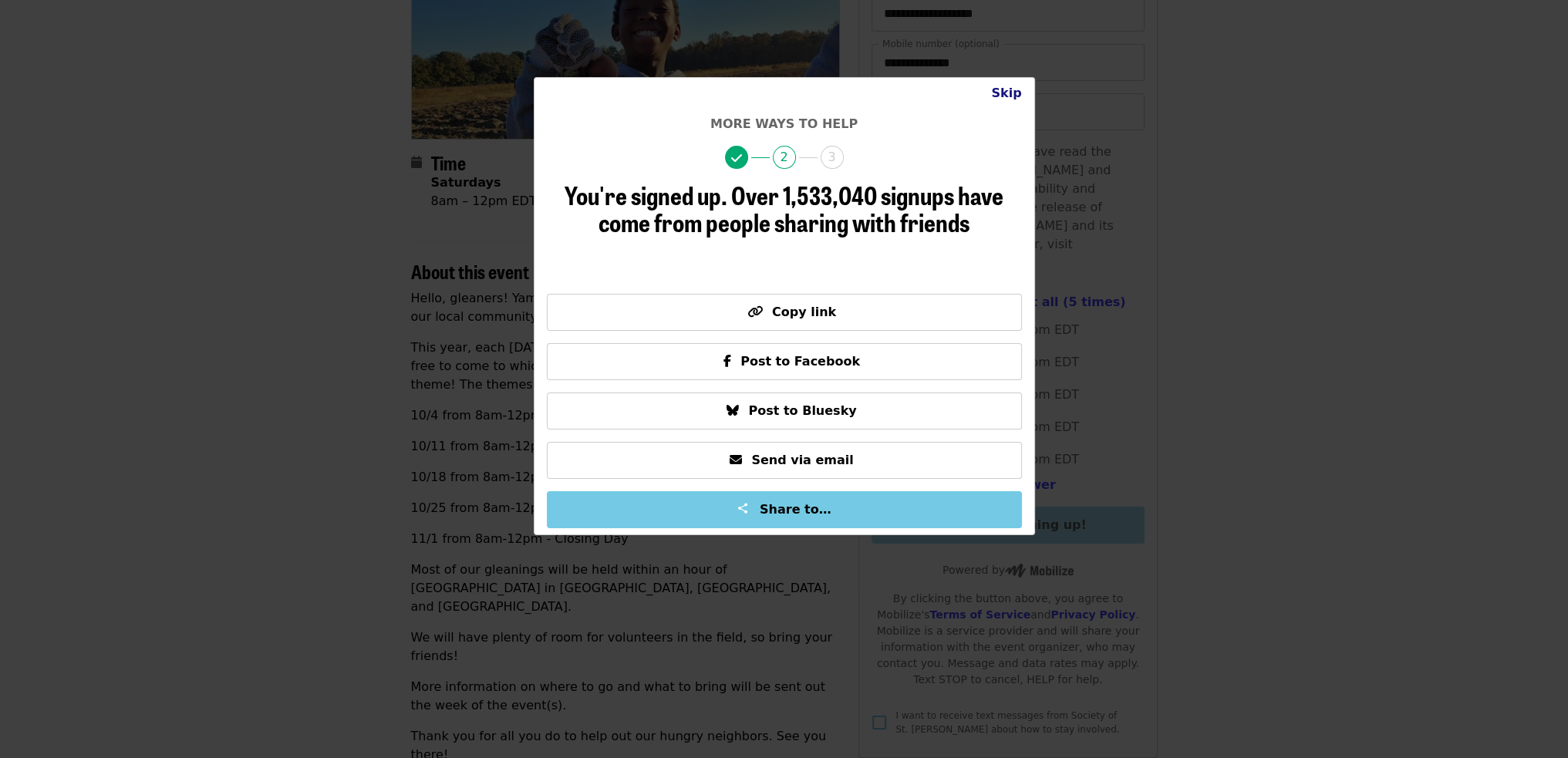
click at [1009, 95] on button "Skip" at bounding box center [1006, 94] width 54 height 31
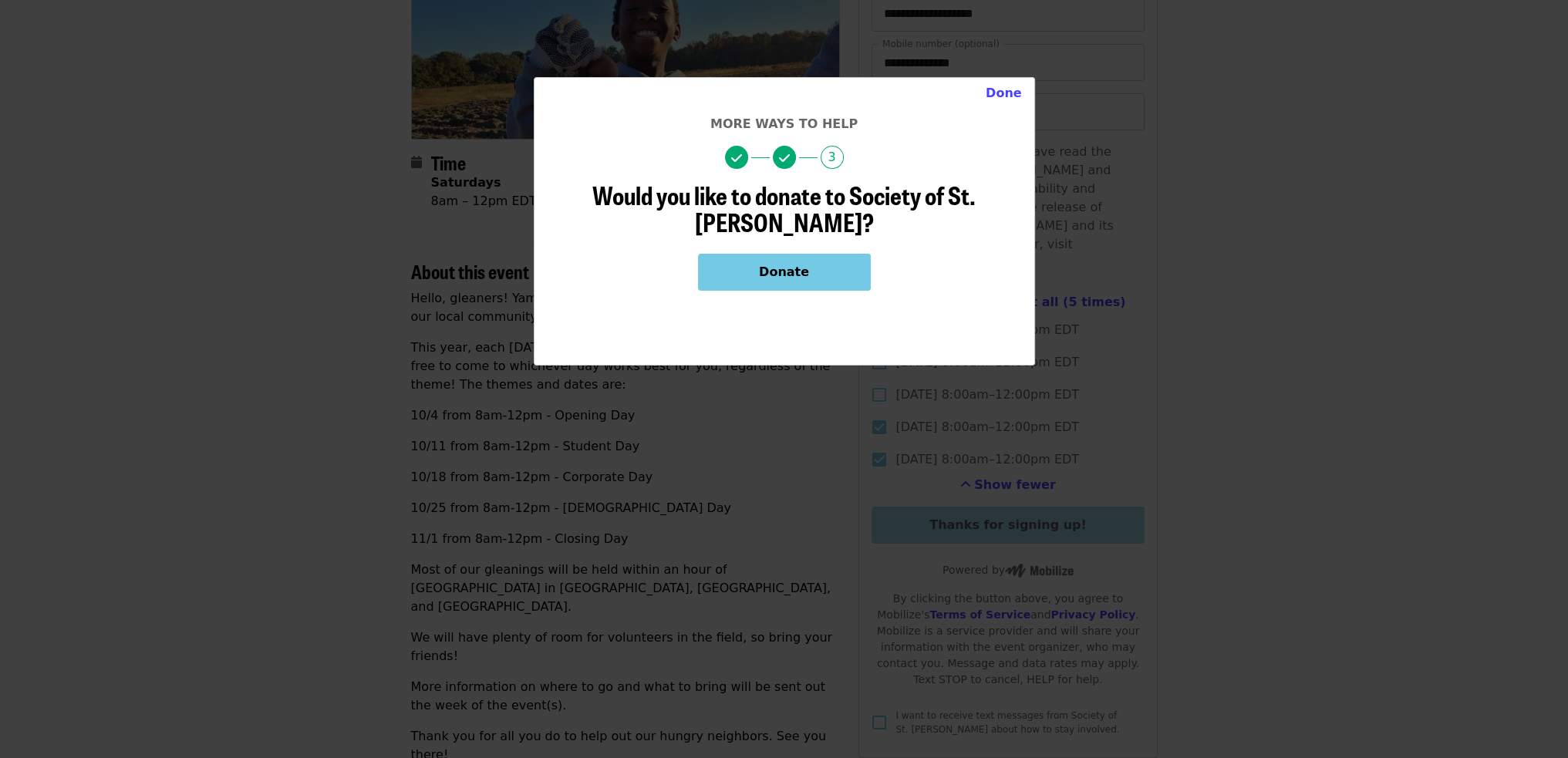
click at [996, 95] on button "Done" at bounding box center [1004, 94] width 61 height 31
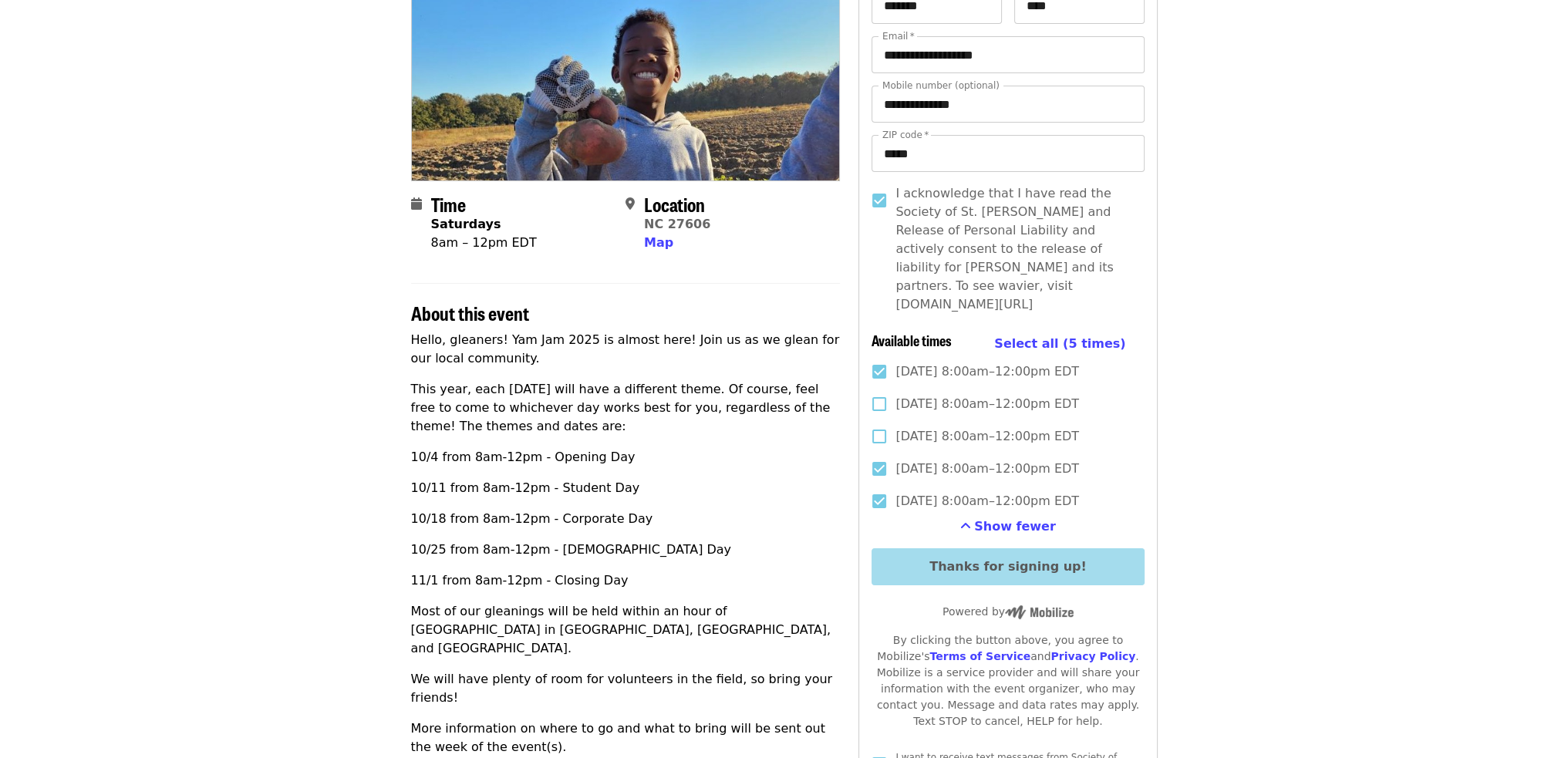
scroll to position [0, 0]
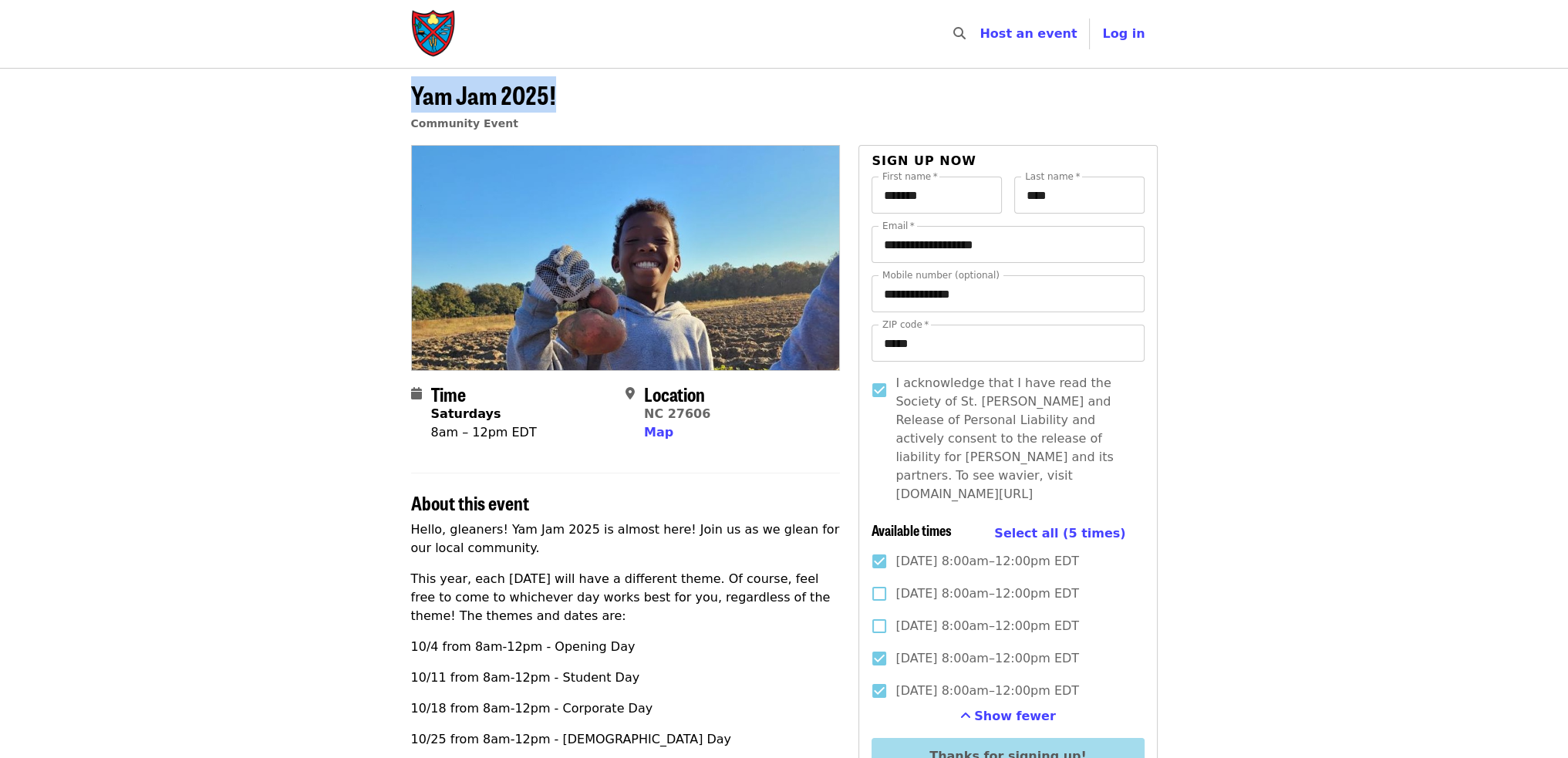
drag, startPoint x: 412, startPoint y: 97, endPoint x: 555, endPoint y: 95, distance: 143.0
click at [555, 95] on header "Yam Jam 2025! Community Event" at bounding box center [784, 113] width 746 height 64
copy span "Yam Jam 2025!"
